Goal: Task Accomplishment & Management: Complete application form

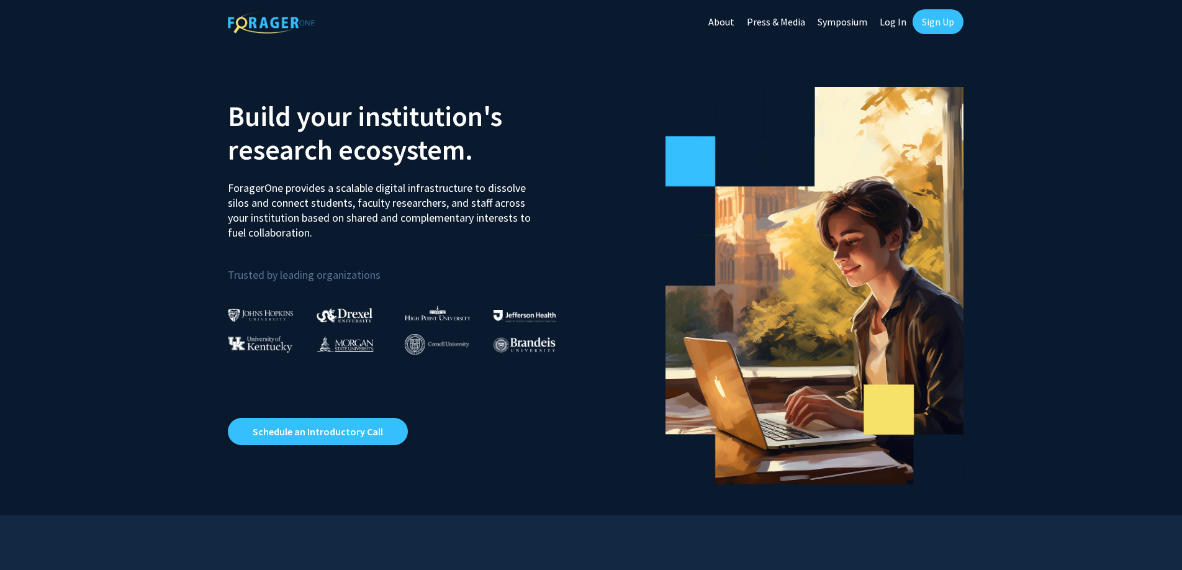
click at [882, 16] on link "Log In" at bounding box center [892, 21] width 39 height 43
select select
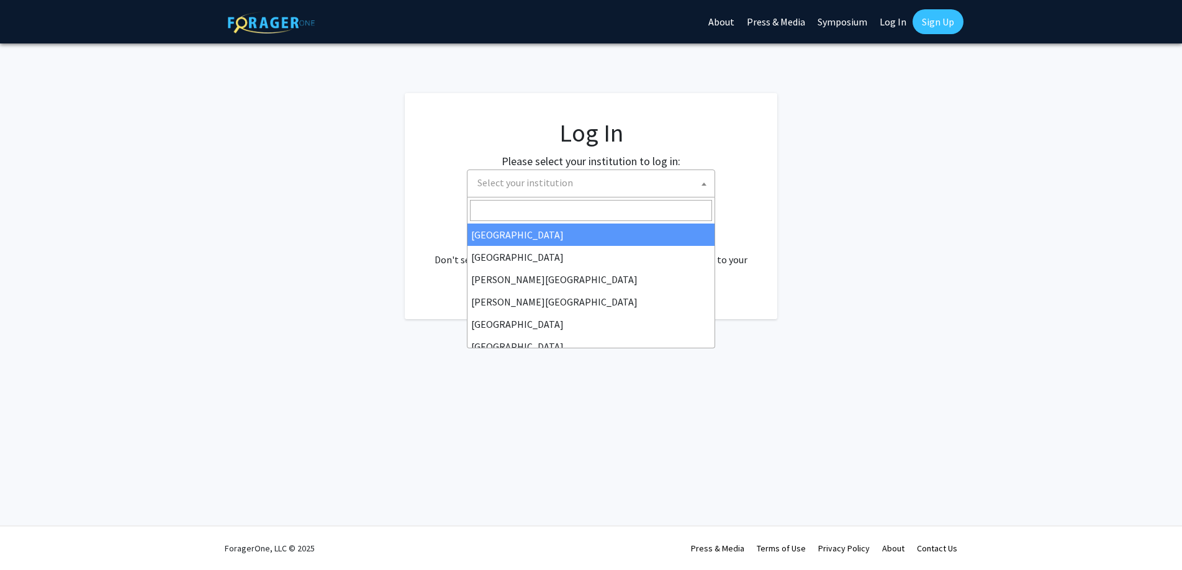
click at [526, 169] on span "Select your institution" at bounding box center [591, 183] width 248 height 28
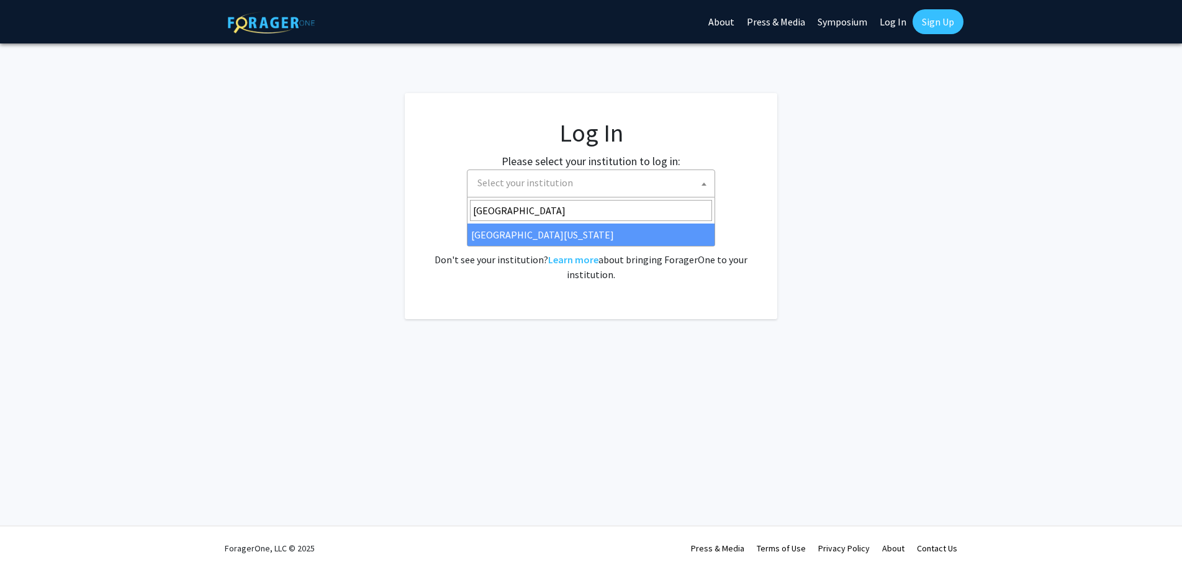
type input "University of Kentucky"
select select "13"
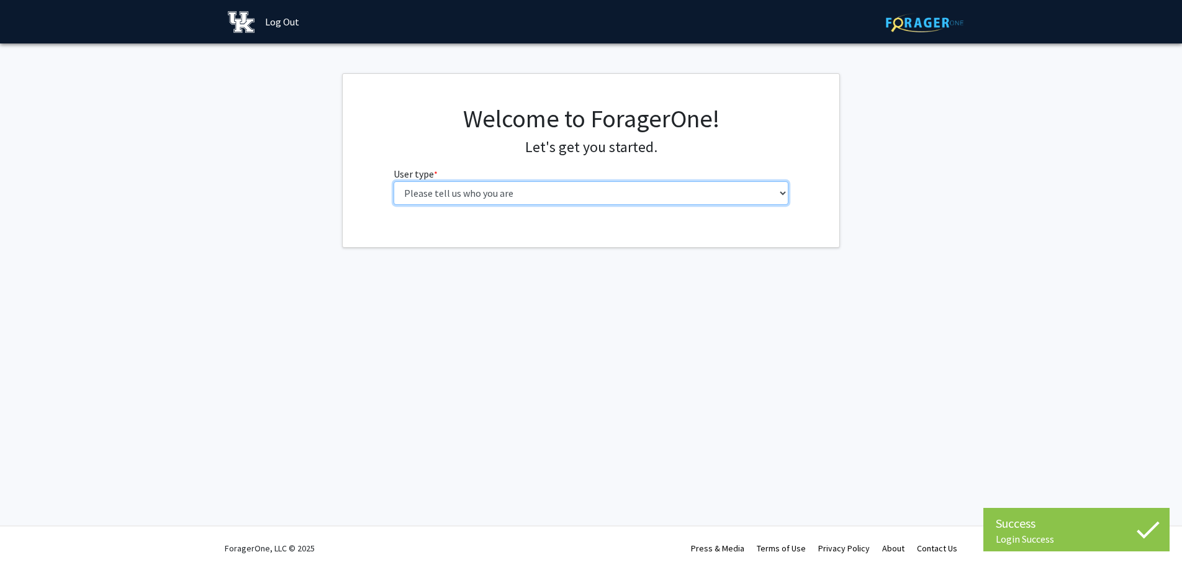
click at [505, 199] on select "Please tell us who you are Undergraduate Student Master's Student Doctoral Cand…" at bounding box center [591, 193] width 395 height 24
select select "1: undergrad"
click at [394, 181] on select "Please tell us who you are Undergraduate Student Master's Student Doctoral Cand…" at bounding box center [591, 193] width 395 height 24
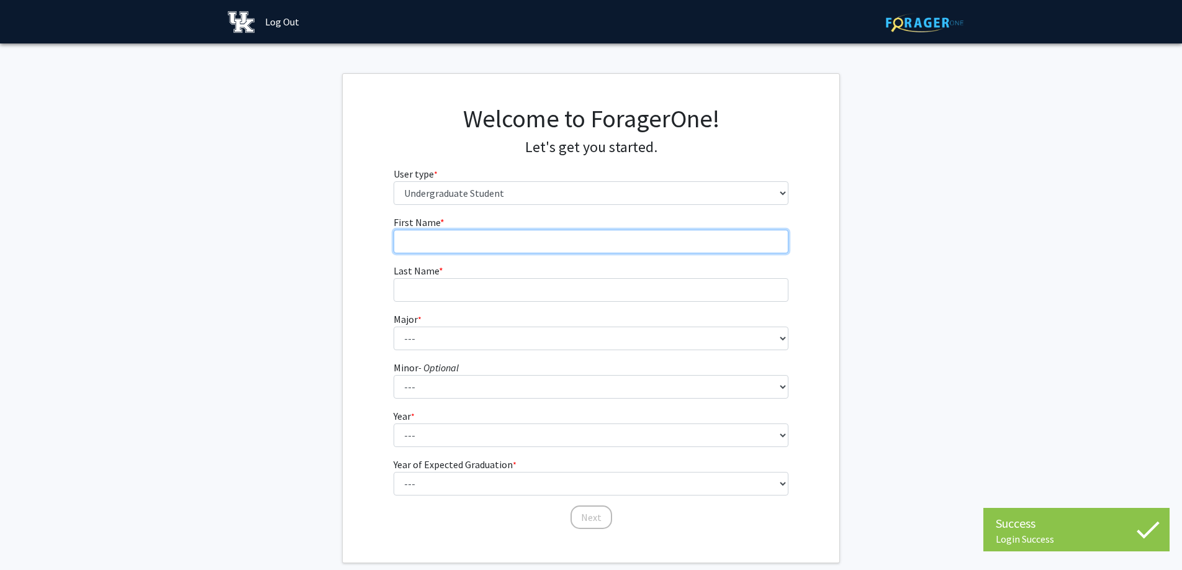
click at [492, 236] on input "First Name * required" at bounding box center [591, 242] width 395 height 24
type input "[PERSON_NAME]"
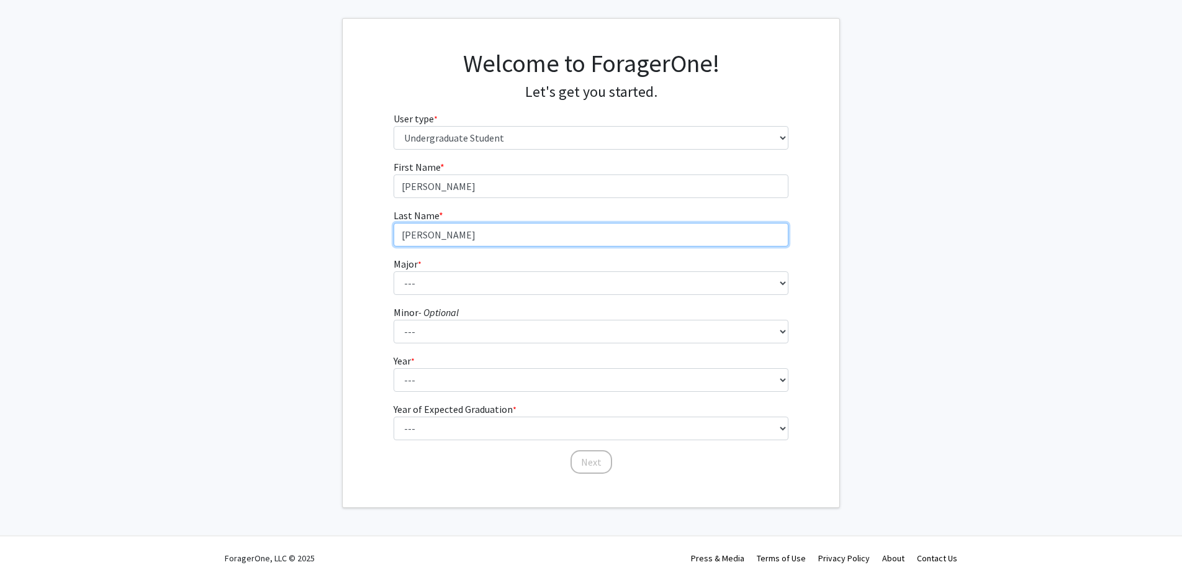
type input "[PERSON_NAME]"
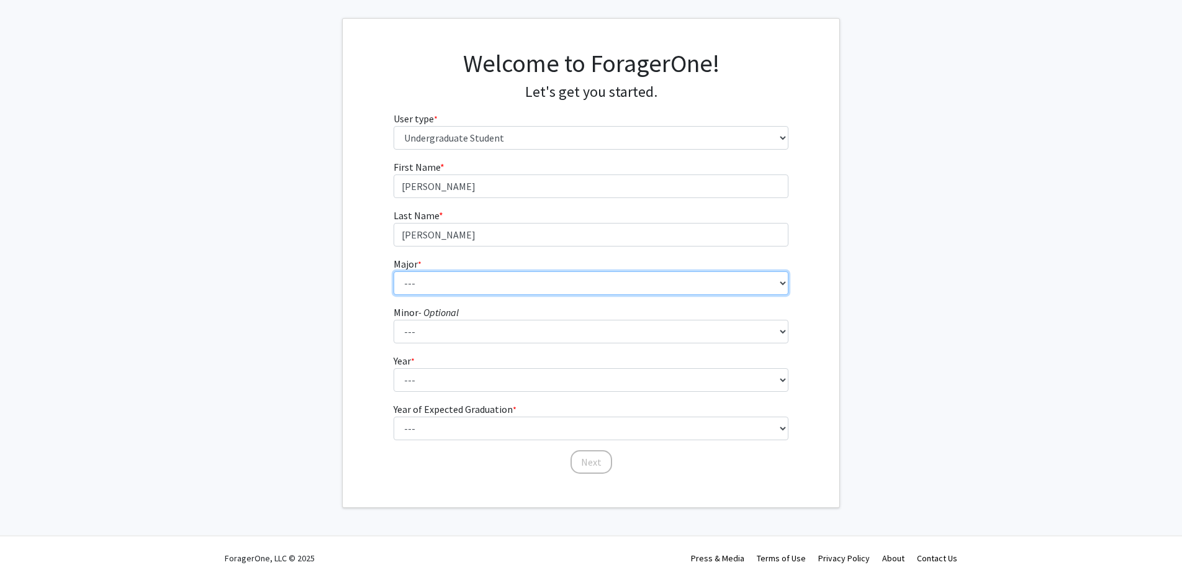
scroll to position [65, 0]
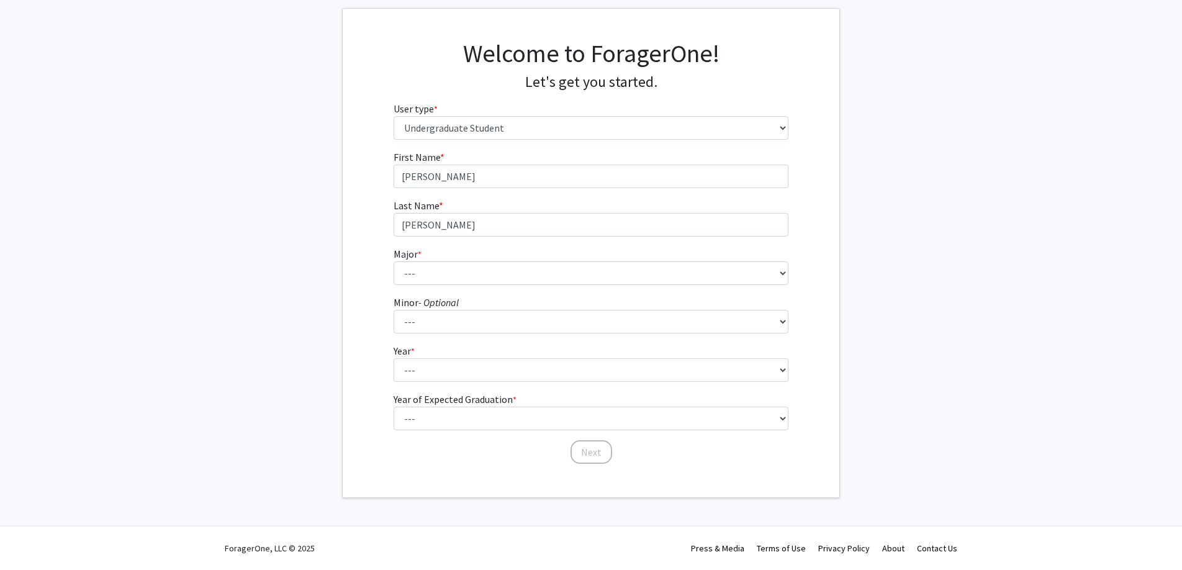
click at [480, 243] on form "First Name * required [PERSON_NAME] Last Name * required [PERSON_NAME] Major * …" at bounding box center [591, 301] width 395 height 303
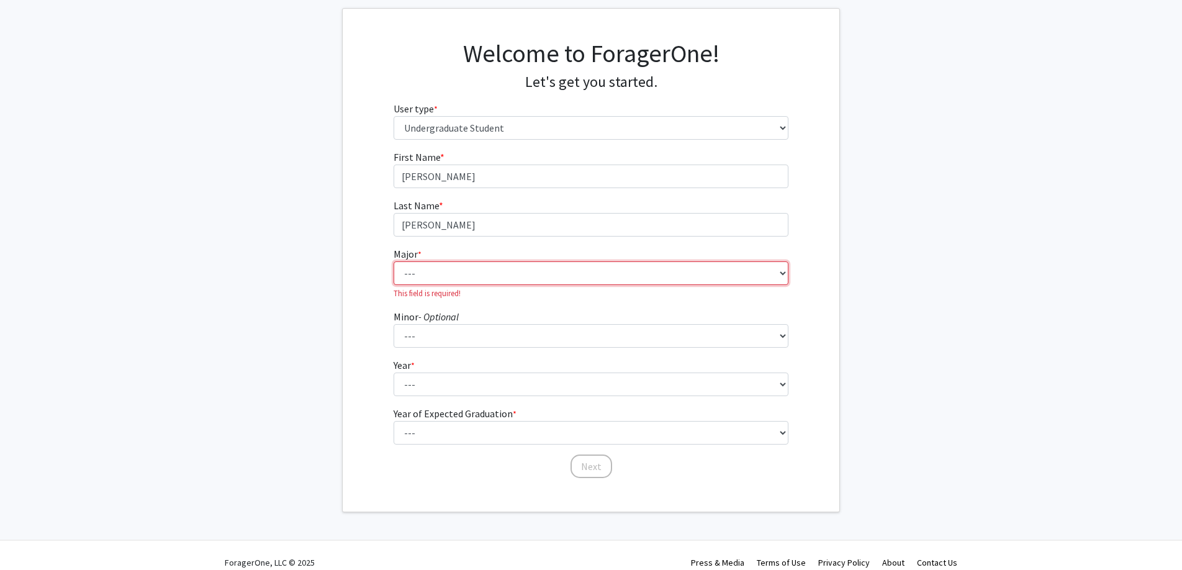
click at [464, 279] on select "--- Accounting Aerospace Engineering African American & Africana Studies Agricu…" at bounding box center [591, 273] width 395 height 24
click at [457, 267] on select "--- Accounting Aerospace Engineering African American & Africana Studies Agricu…" at bounding box center [591, 273] width 395 height 24
select select "102: 939"
click at [394, 261] on select "--- Accounting Aerospace Engineering African American & Africana Studies Agricu…" at bounding box center [591, 273] width 395 height 24
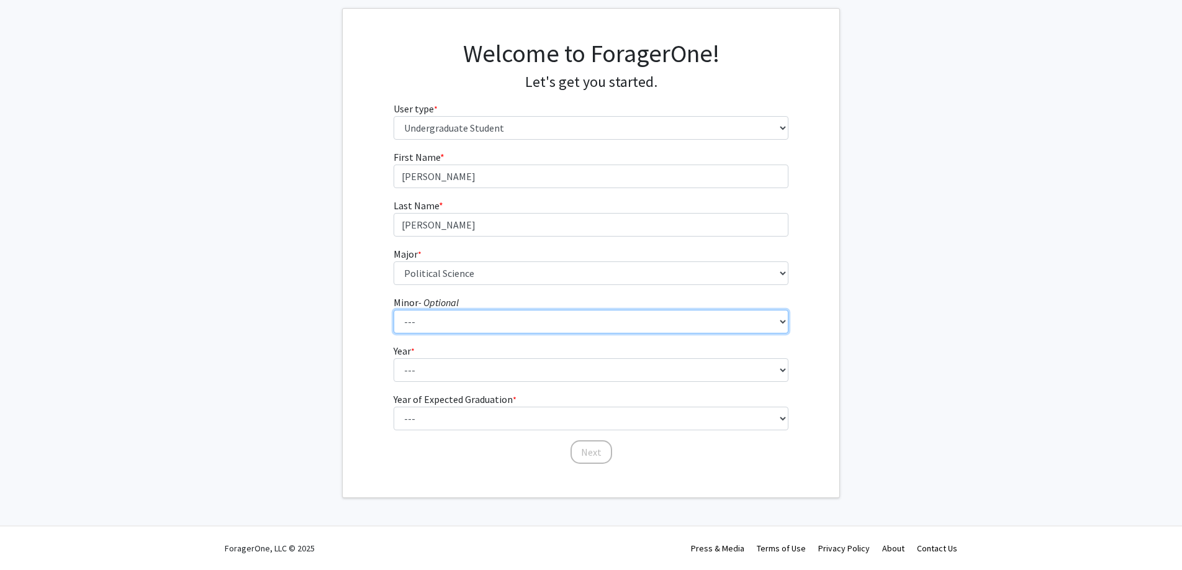
click at [457, 326] on select "--- African American & Africana Studies Agricultural Economics American Studies…" at bounding box center [591, 322] width 395 height 24
select select "64: 716"
click at [394, 310] on select "--- African American & Africana Studies Agricultural Economics American Studies…" at bounding box center [591, 322] width 395 height 24
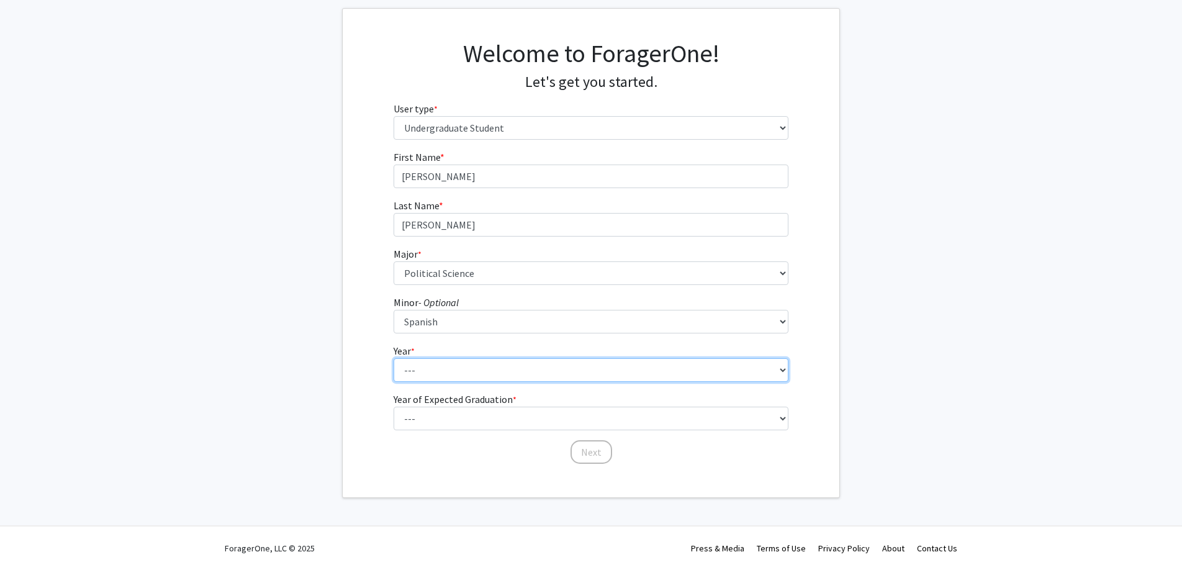
click at [433, 371] on select "--- First-year Sophomore Junior Senior Postbaccalaureate Certificate" at bounding box center [591, 370] width 395 height 24
select select "1: first-year"
click at [394, 358] on select "--- First-year Sophomore Junior Senior Postbaccalaureate Certificate" at bounding box center [591, 370] width 395 height 24
click at [433, 374] on select "--- First-year Sophomore Junior Senior Postbaccalaureate Certificate" at bounding box center [591, 370] width 395 height 24
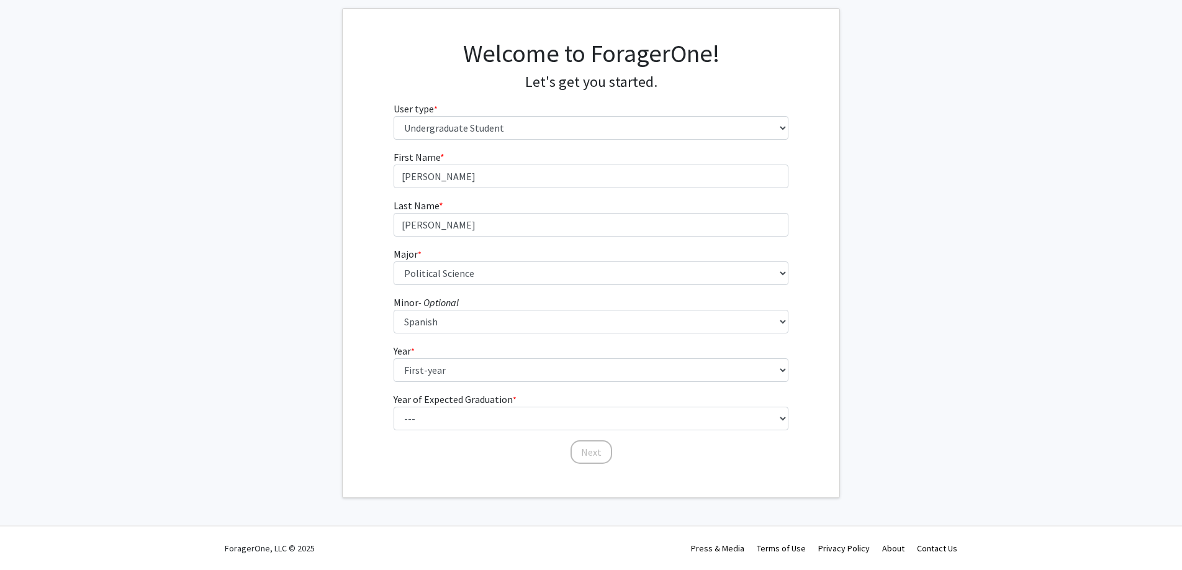
click at [431, 399] on label "Year of Expected Graduation * required" at bounding box center [455, 399] width 123 height 15
click at [431, 382] on select "--- First-year Sophomore Junior Senior Postbaccalaureate Certificate" at bounding box center [591, 370] width 395 height 24
click at [431, 405] on label "Year of Expected Graduation * required" at bounding box center [455, 399] width 123 height 15
click at [431, 382] on select "--- First-year Sophomore Junior Senior Postbaccalaureate Certificate" at bounding box center [591, 370] width 395 height 24
click at [431, 426] on select "--- 2025 2026 2027 2028 2029 2030 2031 2032 2033 2034" at bounding box center [591, 419] width 395 height 24
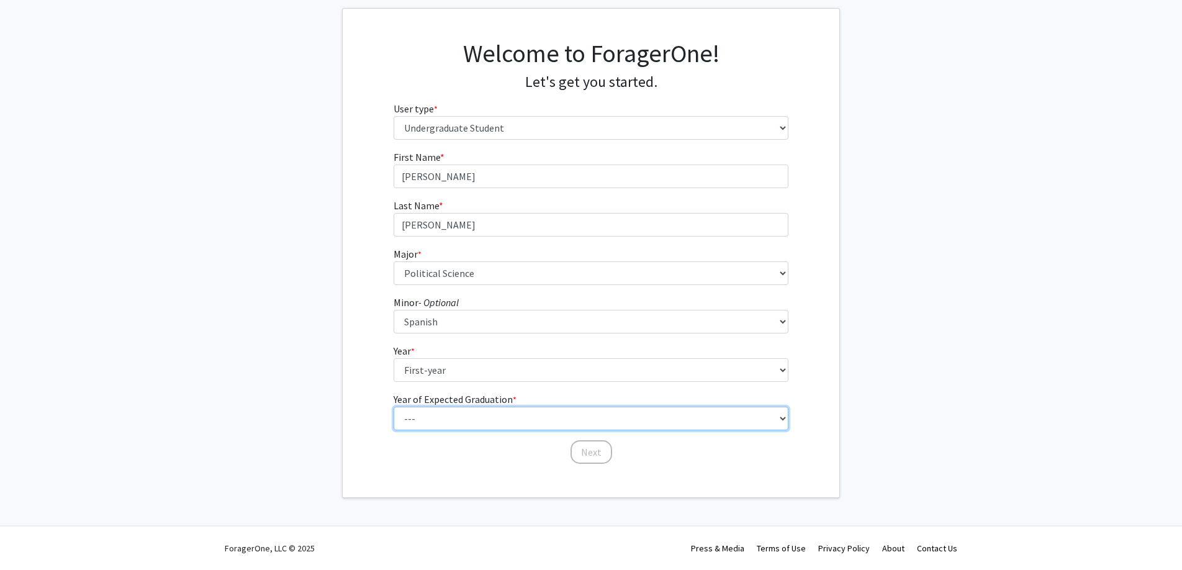
select select "5: 2029"
click at [394, 407] on select "--- 2025 2026 2027 2028 2029 2030 2031 2032 2033 2034" at bounding box center [591, 419] width 395 height 24
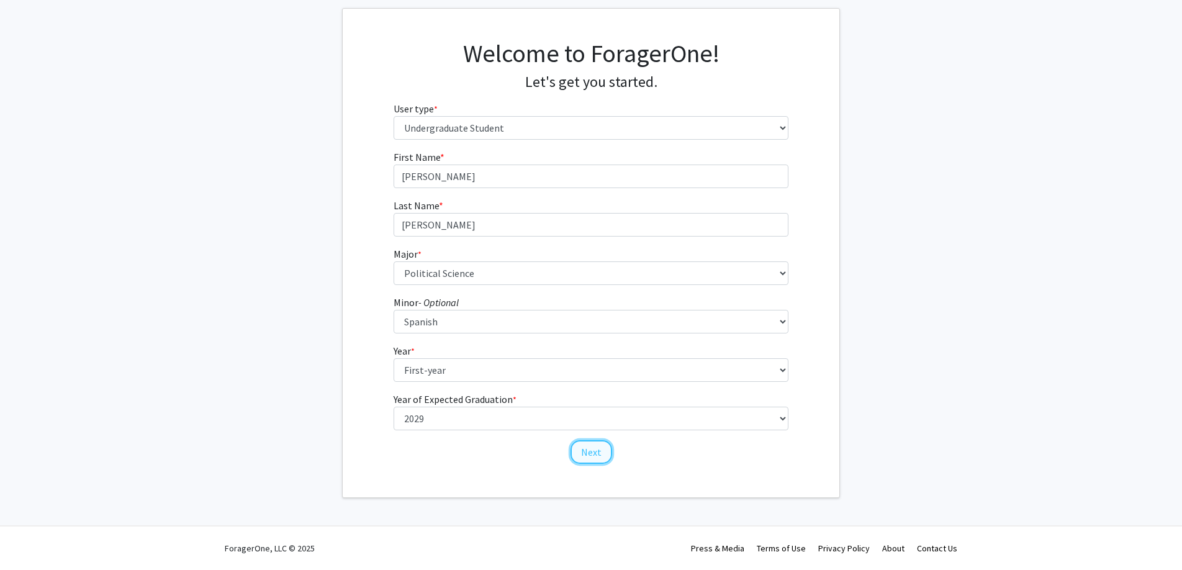
click at [598, 452] on button "Next" at bounding box center [591, 452] width 42 height 24
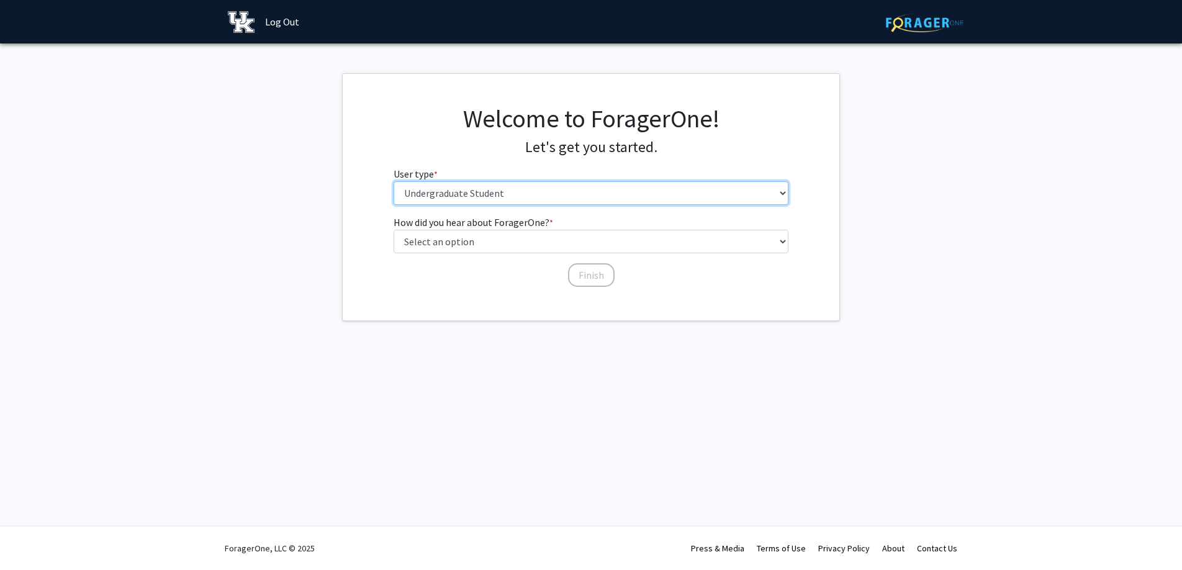
click at [513, 181] on select "Please tell us who you are Undergraduate Student Master's Student Doctoral Cand…" at bounding box center [591, 193] width 395 height 24
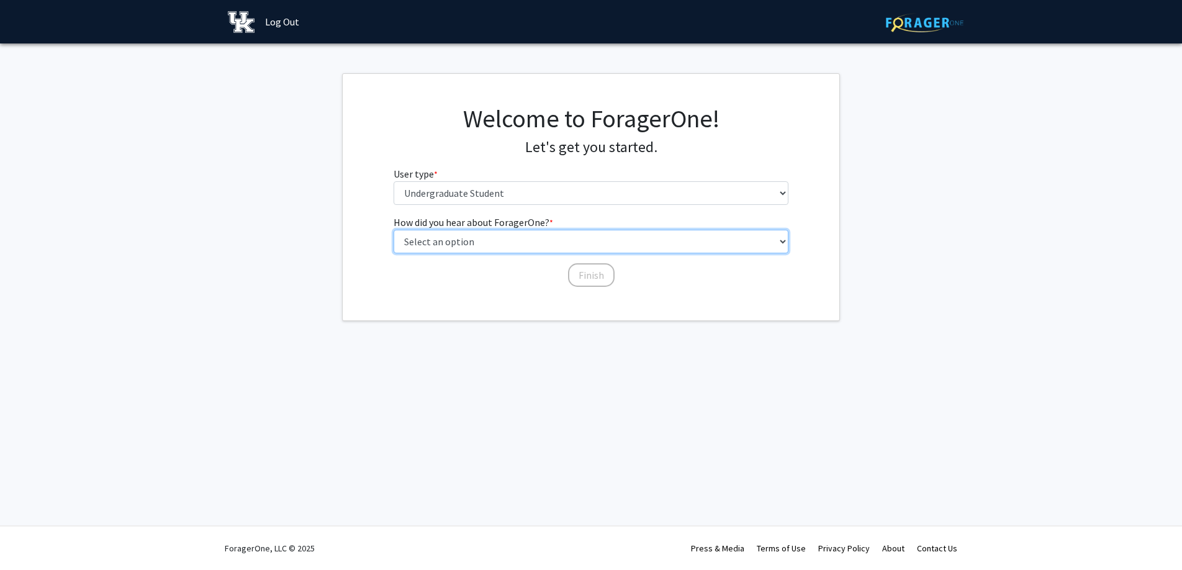
click at [517, 246] on select "Select an option Peer/student recommendation Faculty/staff recommendation Unive…" at bounding box center [591, 242] width 395 height 24
select select "1: peer_recommendation"
click at [394, 230] on select "Select an option Peer/student recommendation Faculty/staff recommendation Unive…" at bounding box center [591, 242] width 395 height 24
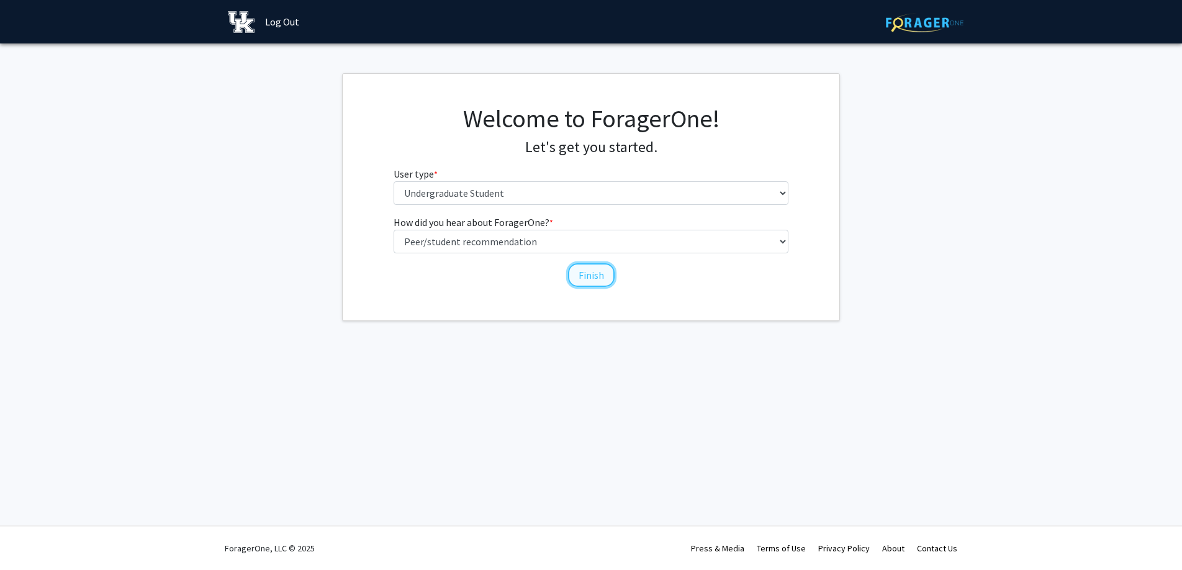
click at [585, 267] on button "Finish" at bounding box center [591, 275] width 47 height 24
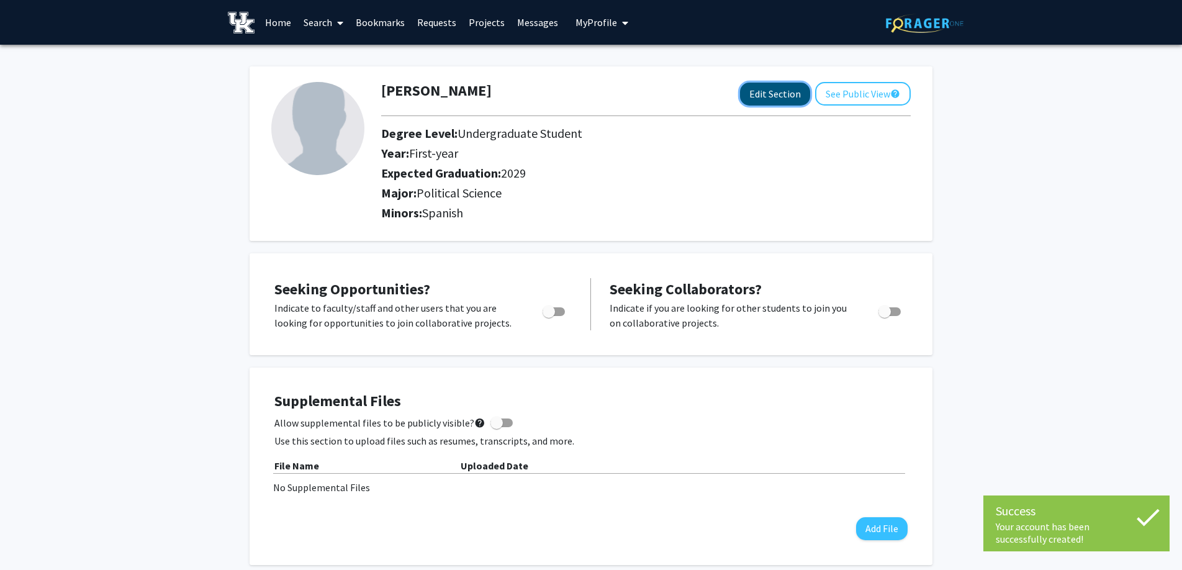
click at [775, 100] on button "Edit Section" at bounding box center [775, 94] width 70 height 23
select select "first-year"
select select "2029"
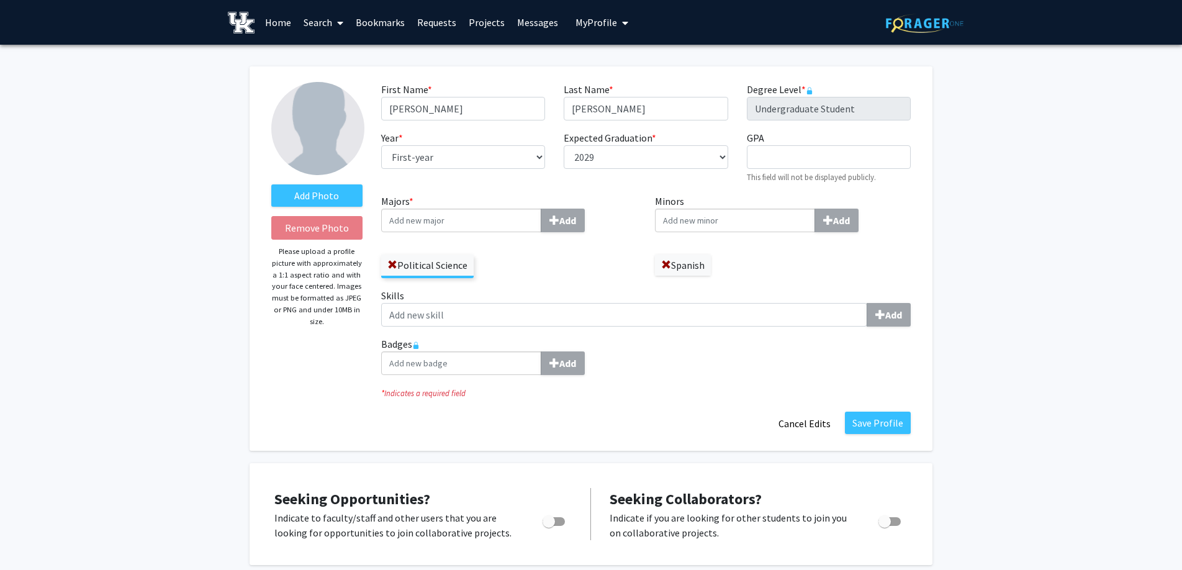
click at [421, 228] on input "Majors * Add" at bounding box center [461, 221] width 160 height 24
type input "Law and J"
click at [423, 242] on span "law and j" at bounding box center [407, 243] width 37 height 12
click at [423, 232] on input "Law and J" at bounding box center [461, 221] width 160 height 24
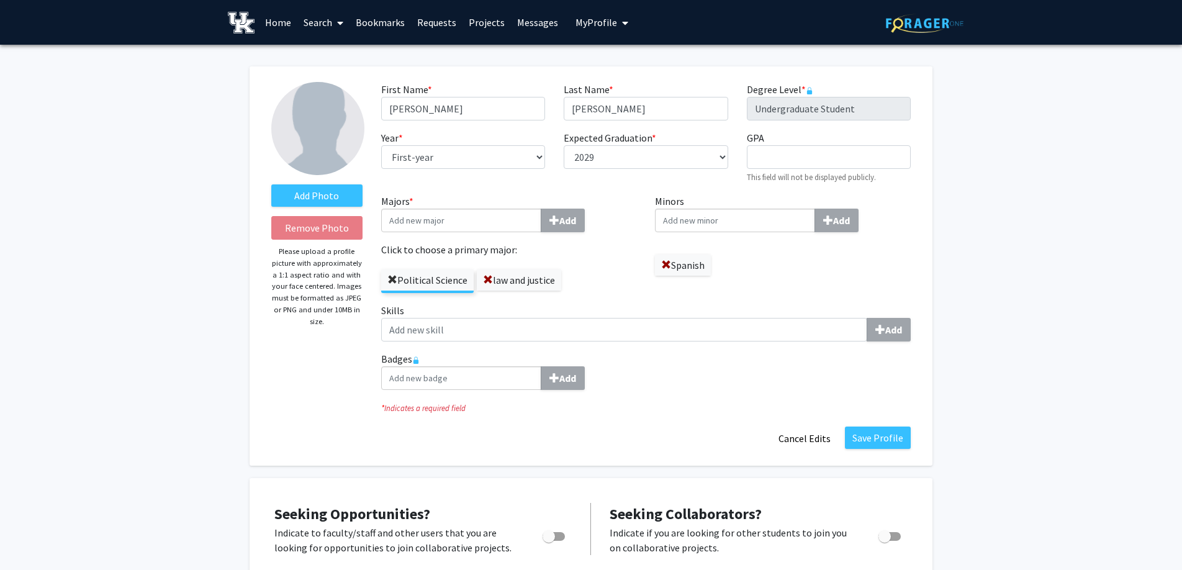
click at [390, 279] on span at bounding box center [392, 280] width 10 height 10
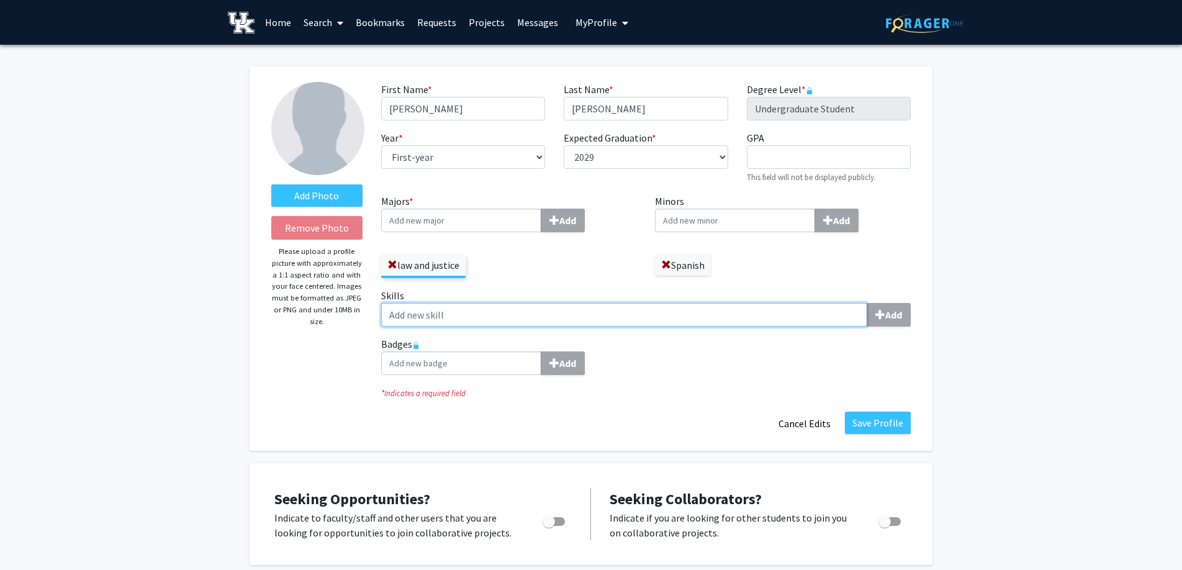
click at [691, 312] on input "Skills Add" at bounding box center [624, 315] width 486 height 24
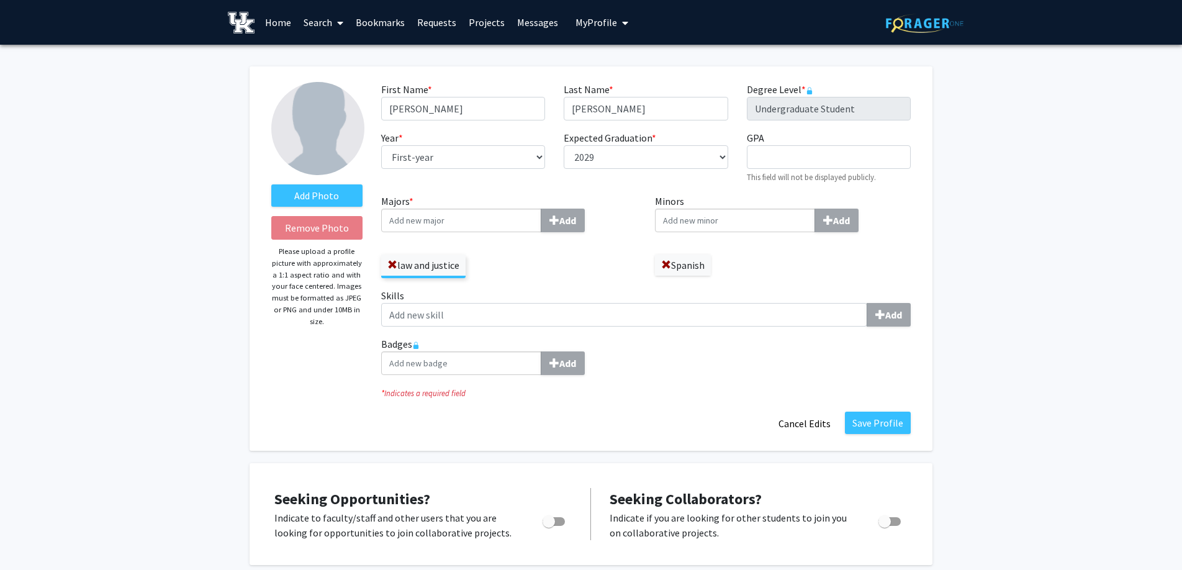
click at [713, 369] on div "Add" at bounding box center [645, 363] width 529 height 24
click at [867, 418] on button "Save Profile" at bounding box center [878, 423] width 66 height 22
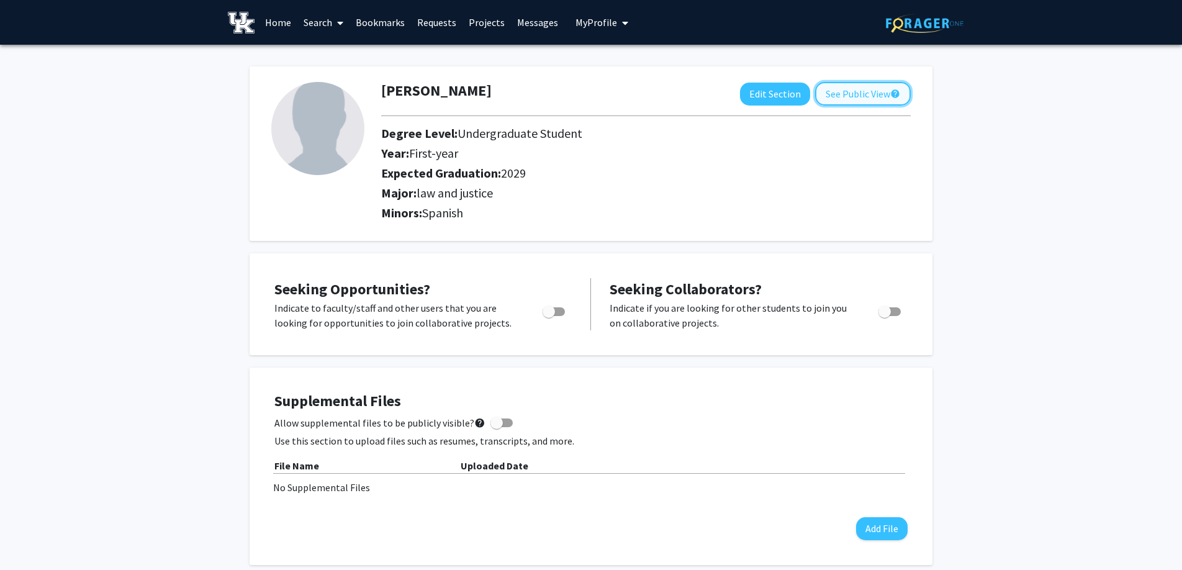
click at [842, 92] on button "See Public View help" at bounding box center [863, 94] width 96 height 24
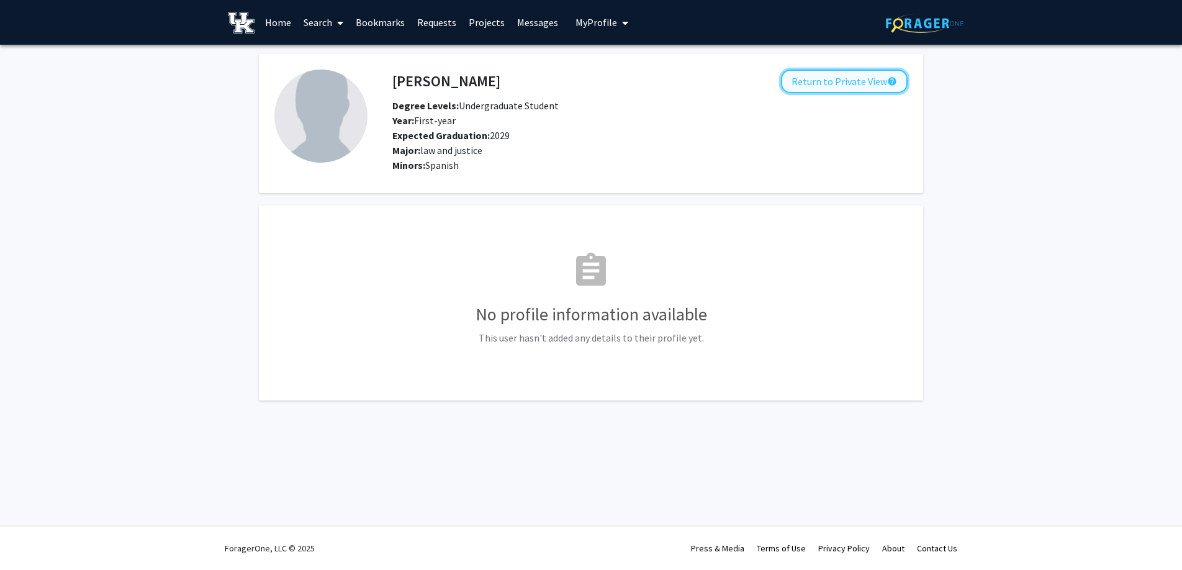
click at [843, 89] on button "Return to Private View help" at bounding box center [844, 82] width 127 height 24
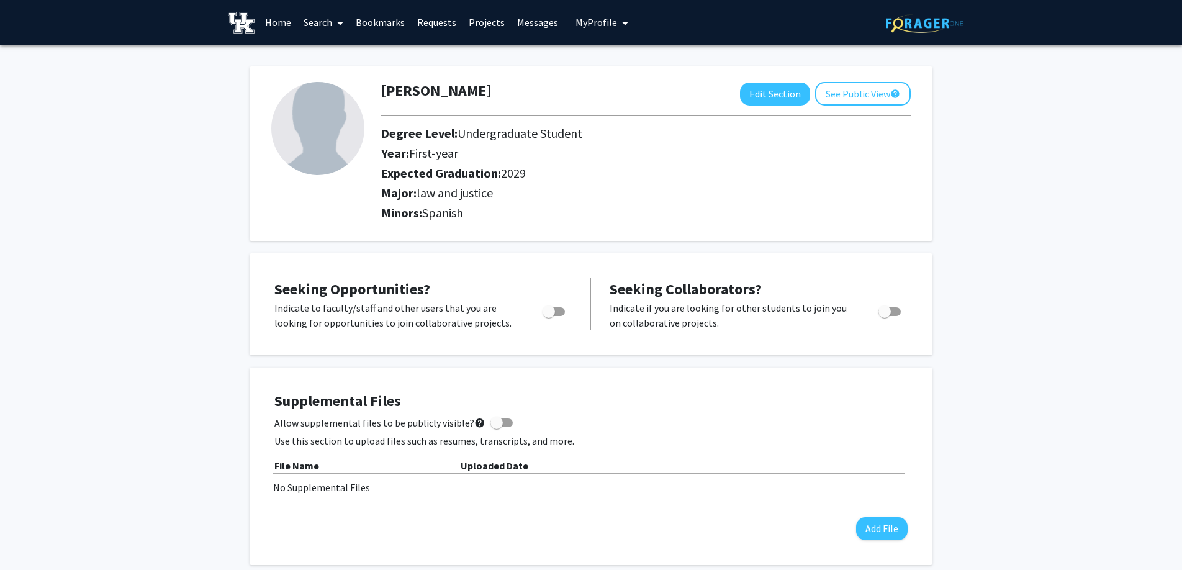
click at [242, 25] on img at bounding box center [241, 23] width 27 height 22
